Goal: Information Seeking & Learning: Learn about a topic

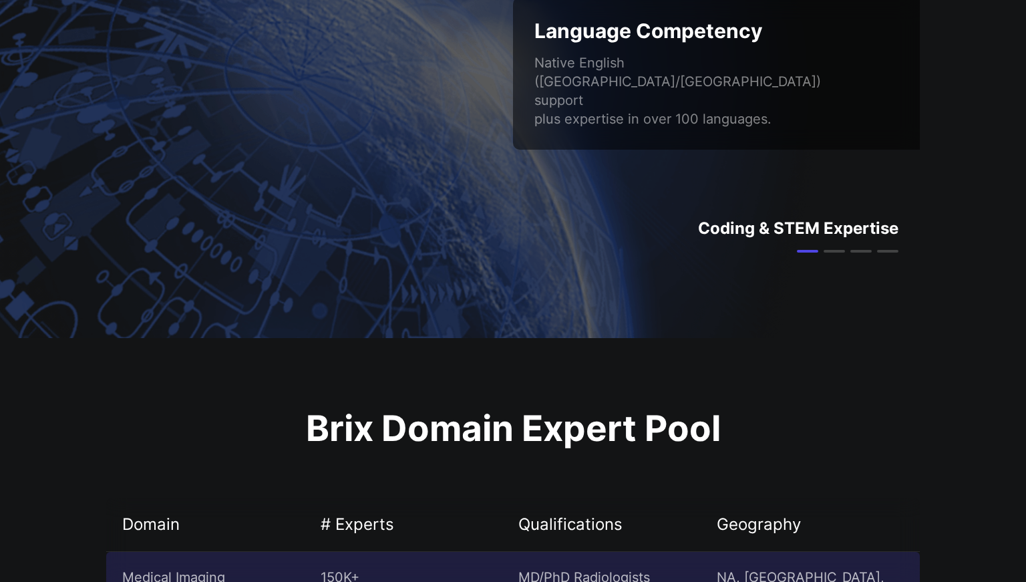
scroll to position [2137, 0]
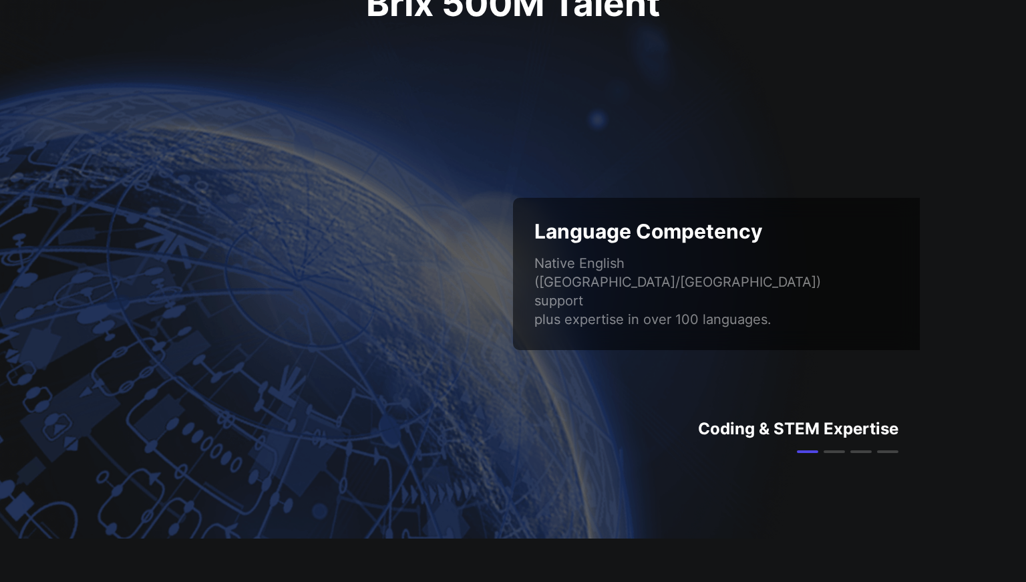
click at [838, 450] on div at bounding box center [833, 451] width 21 height 3
click at [857, 453] on div "Language Competency Native English ([GEOGRAPHIC_DATA]/[GEOGRAPHIC_DATA]) suppor…" at bounding box center [512, 273] width 813 height 401
click at [861, 448] on div "Coding & STEM Expertise" at bounding box center [798, 435] width 200 height 35
click at [876, 451] on div at bounding box center [847, 451] width 101 height 3
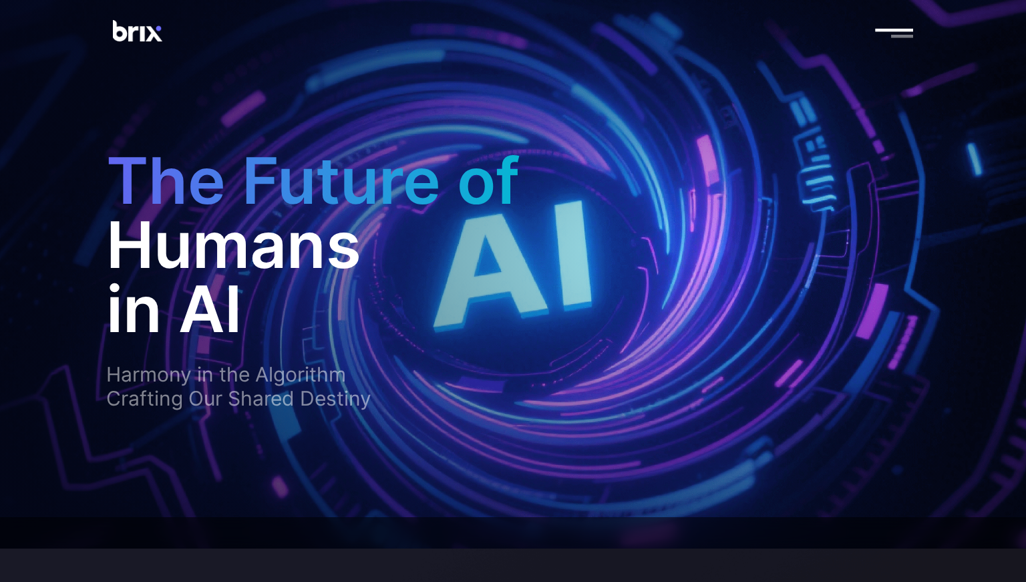
scroll to position [0, 0]
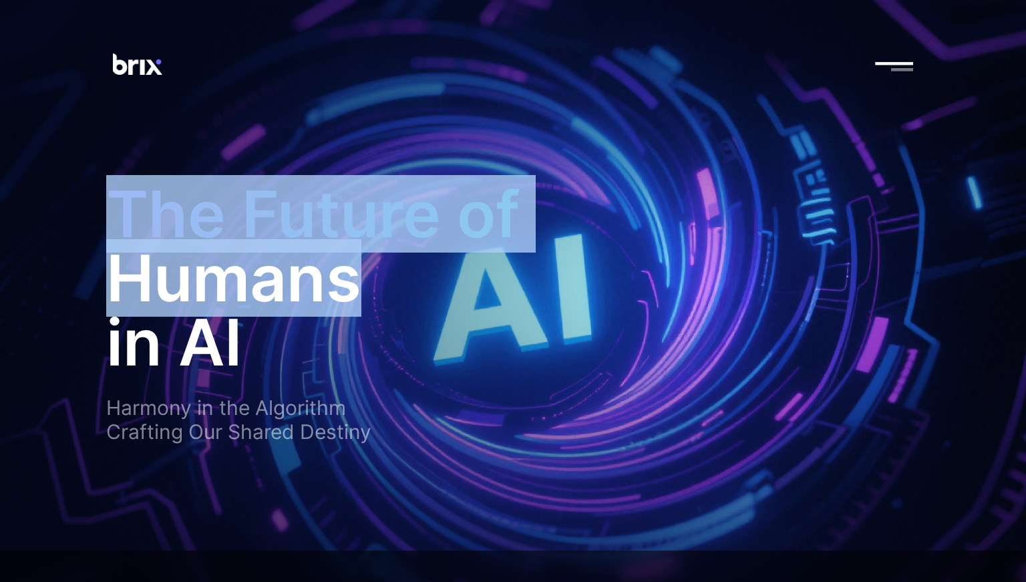
drag, startPoint x: 615, startPoint y: 277, endPoint x: 766, endPoint y: 242, distance: 154.8
click at [766, 242] on div "The Future of Humans in AI Harmony in the Algorithm Crafting Our Shared Destiny" at bounding box center [512, 312] width 835 height 475
click at [601, 244] on h1 "The Future of Humans" at bounding box center [405, 246] width 598 height 128
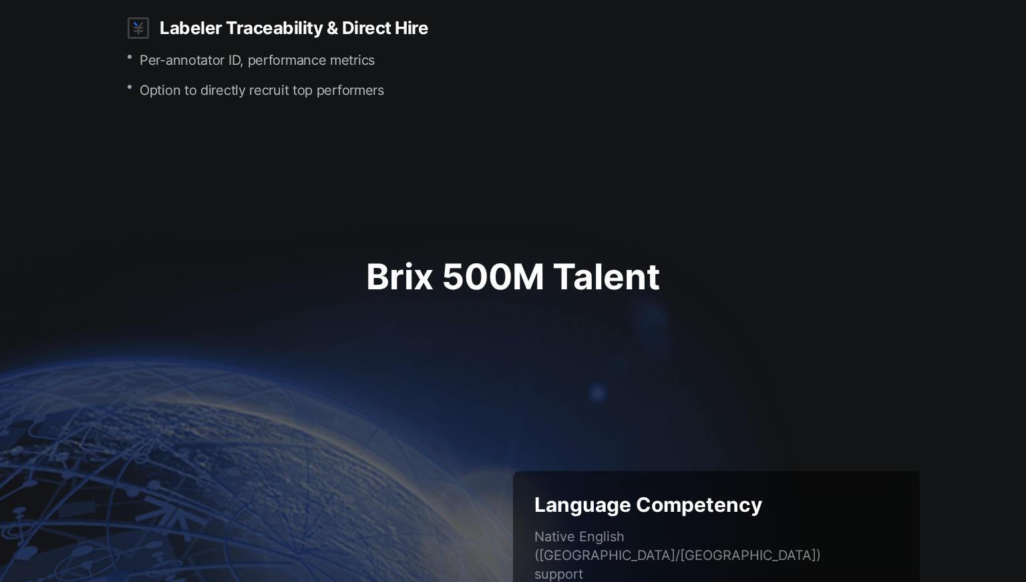
scroll to position [2137, 0]
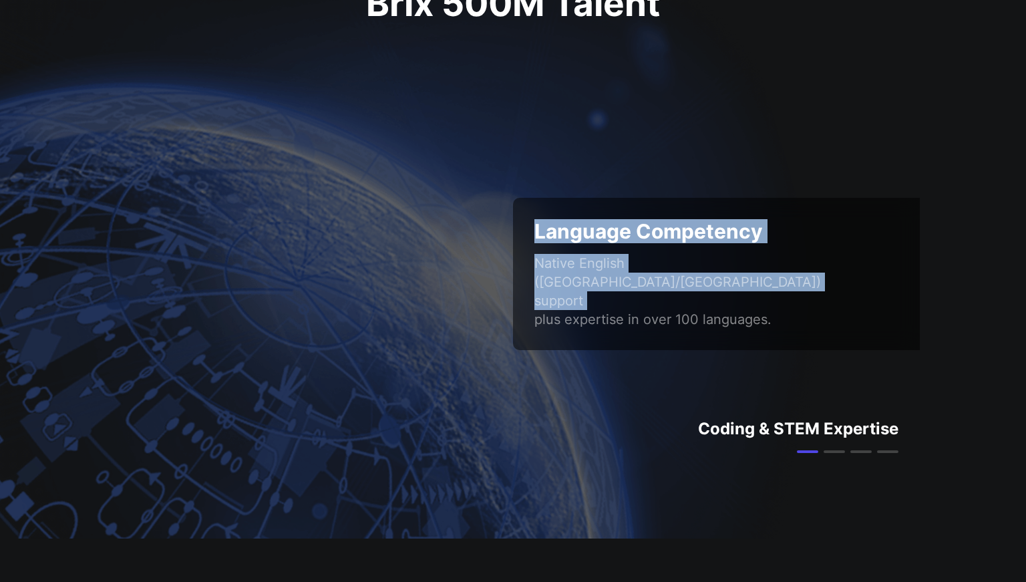
drag, startPoint x: 361, startPoint y: 280, endPoint x: 476, endPoint y: 200, distance: 140.0
click at [476, 200] on div "Language Competency Native English ([GEOGRAPHIC_DATA]/[GEOGRAPHIC_DATA]) suppor…" at bounding box center [512, 273] width 813 height 401
click at [328, 254] on div "Language Competency Native English ([GEOGRAPHIC_DATA]/[GEOGRAPHIC_DATA]) suppor…" at bounding box center [512, 273] width 813 height 401
